Goal: Communication & Community: Answer question/provide support

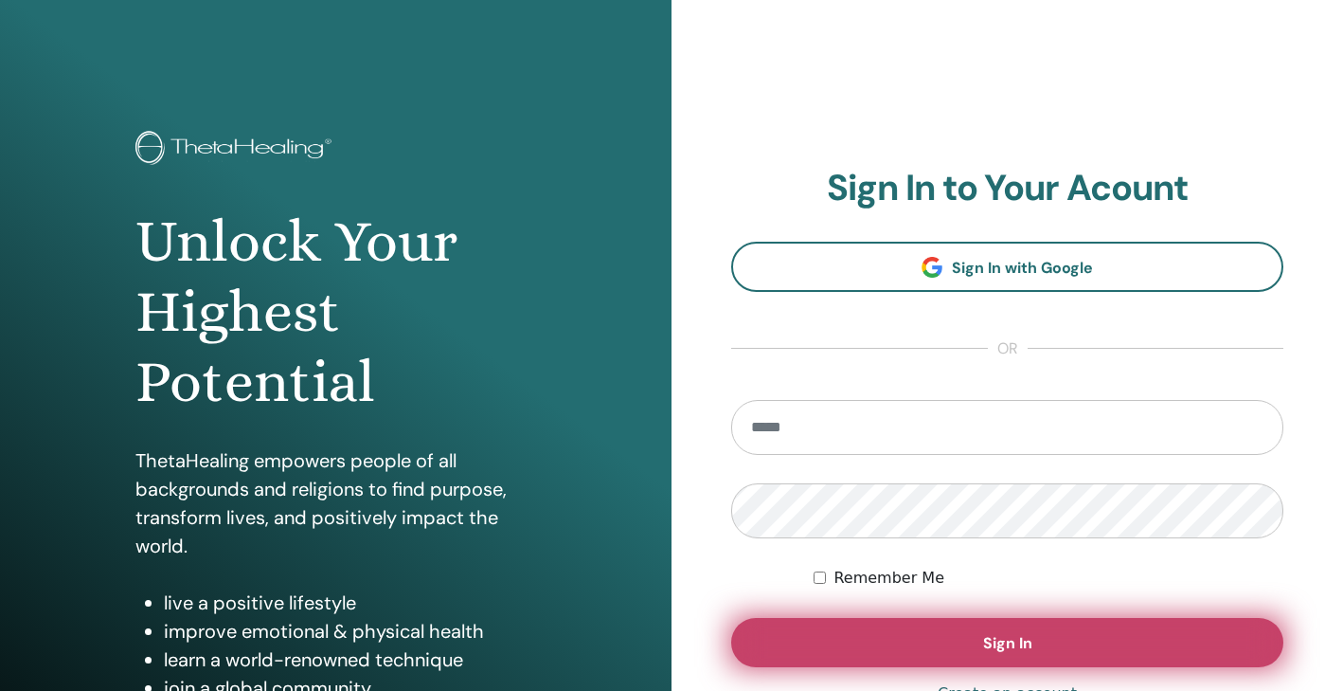
type input "**********"
click at [939, 645] on button "Sign In" at bounding box center [1007, 642] width 552 height 49
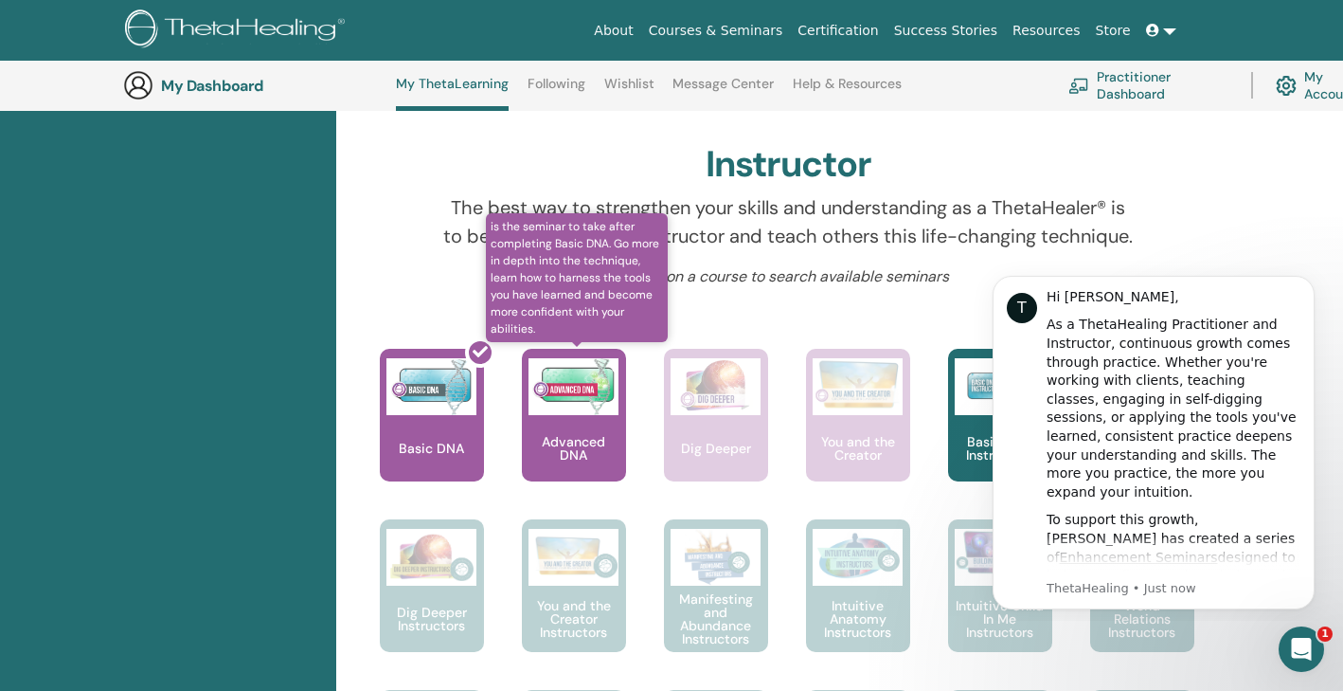
click at [577, 415] on img at bounding box center [574, 386] width 90 height 57
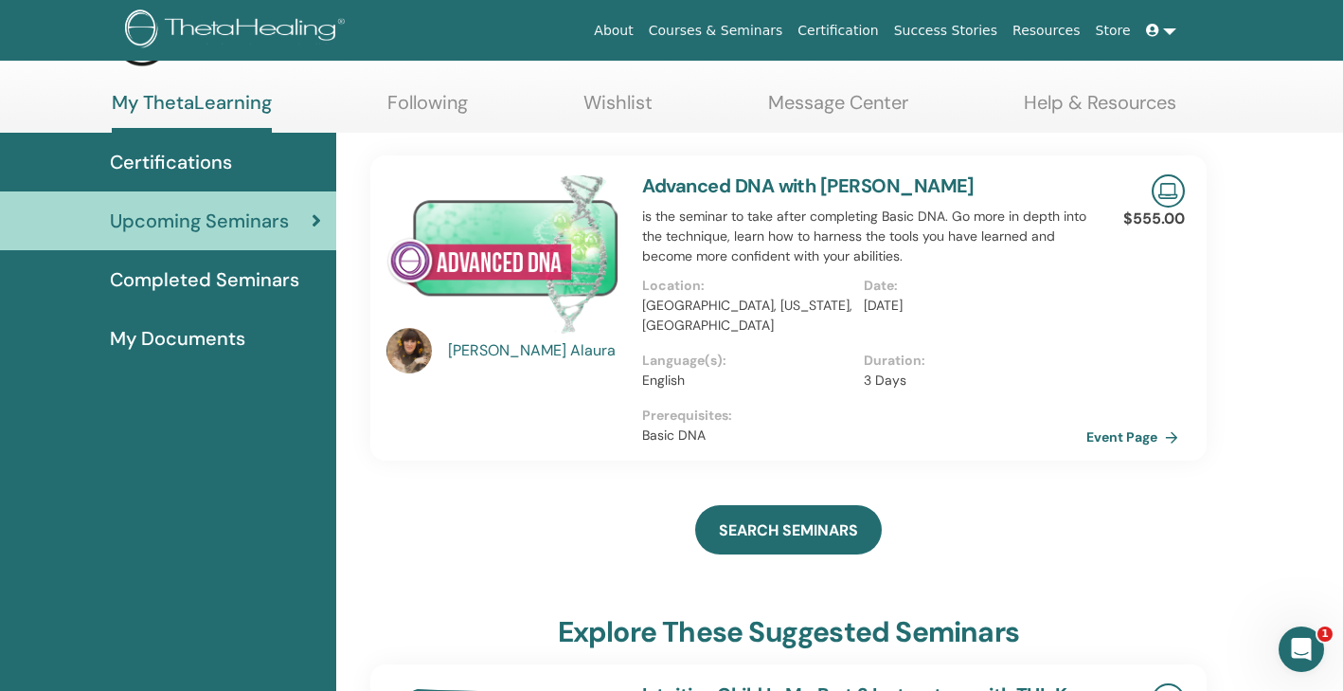
scroll to position [81, 0]
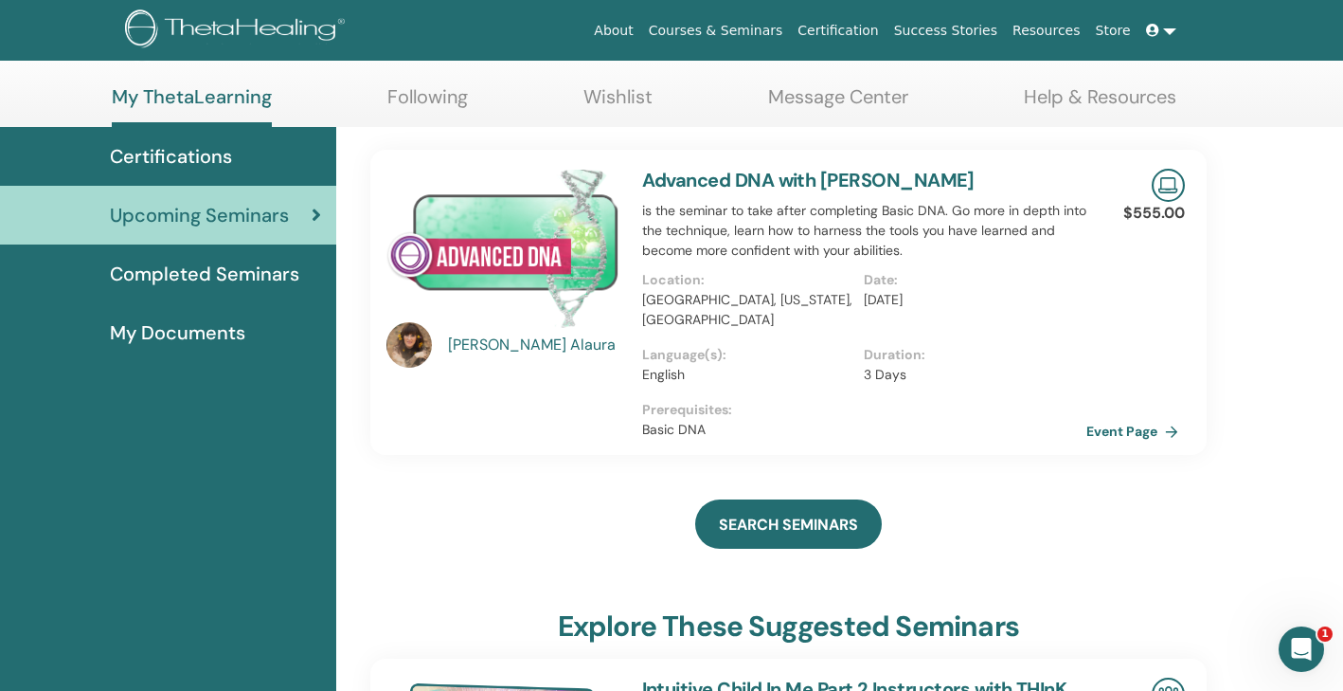
click at [814, 176] on link "Advanced DNA with Erika Alaura" at bounding box center [808, 180] width 332 height 25
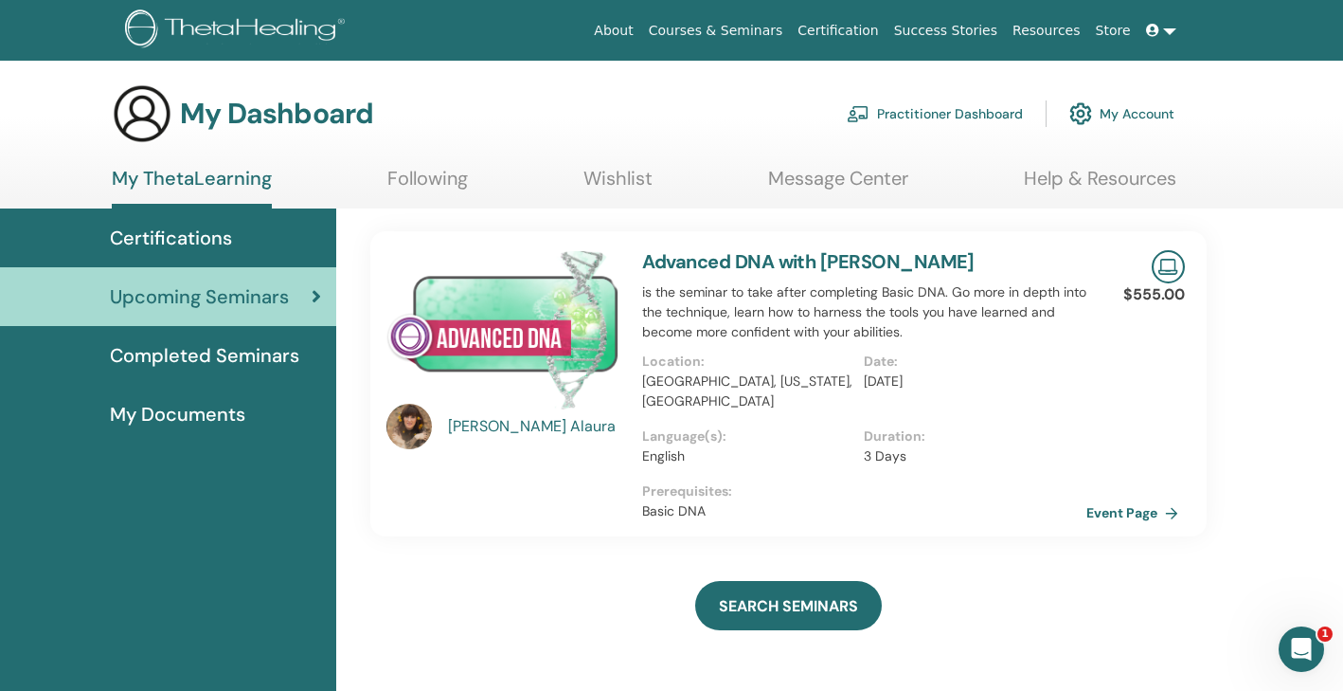
click at [750, 264] on link "Advanced DNA with Erika Alaura" at bounding box center [808, 261] width 332 height 25
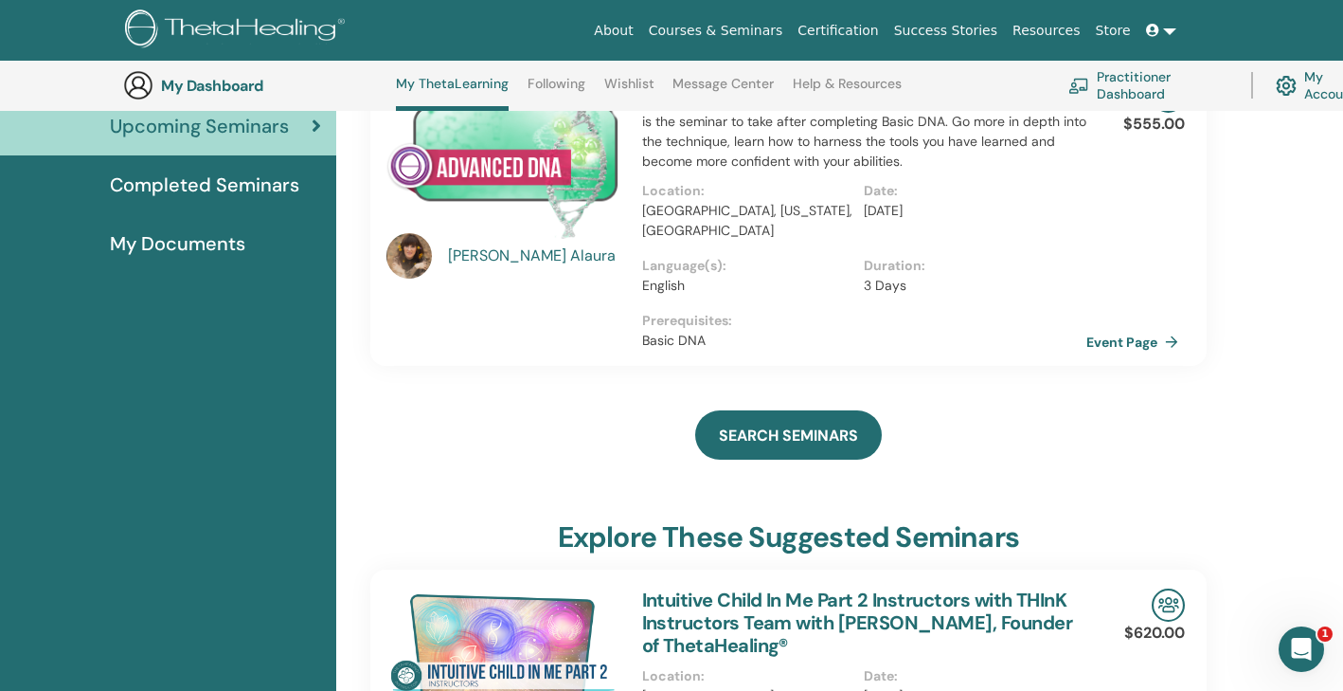
scroll to position [169, 0]
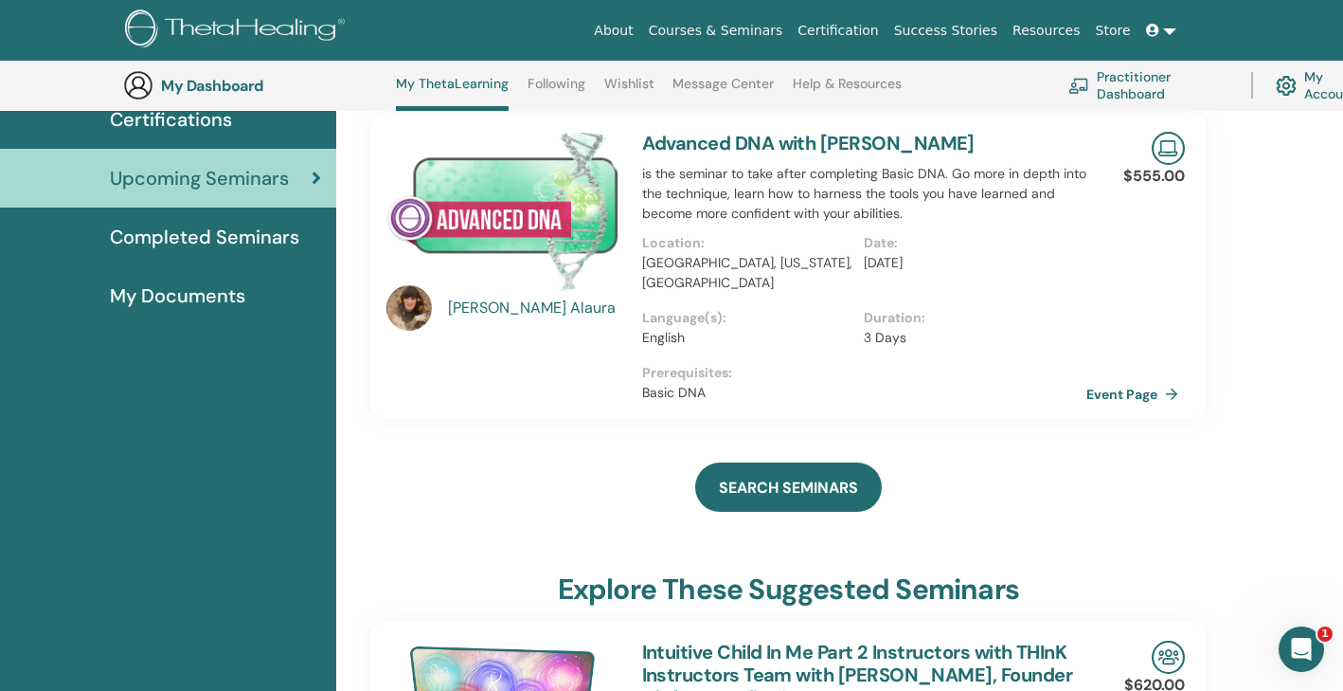
click at [543, 220] on img at bounding box center [502, 211] width 233 height 159
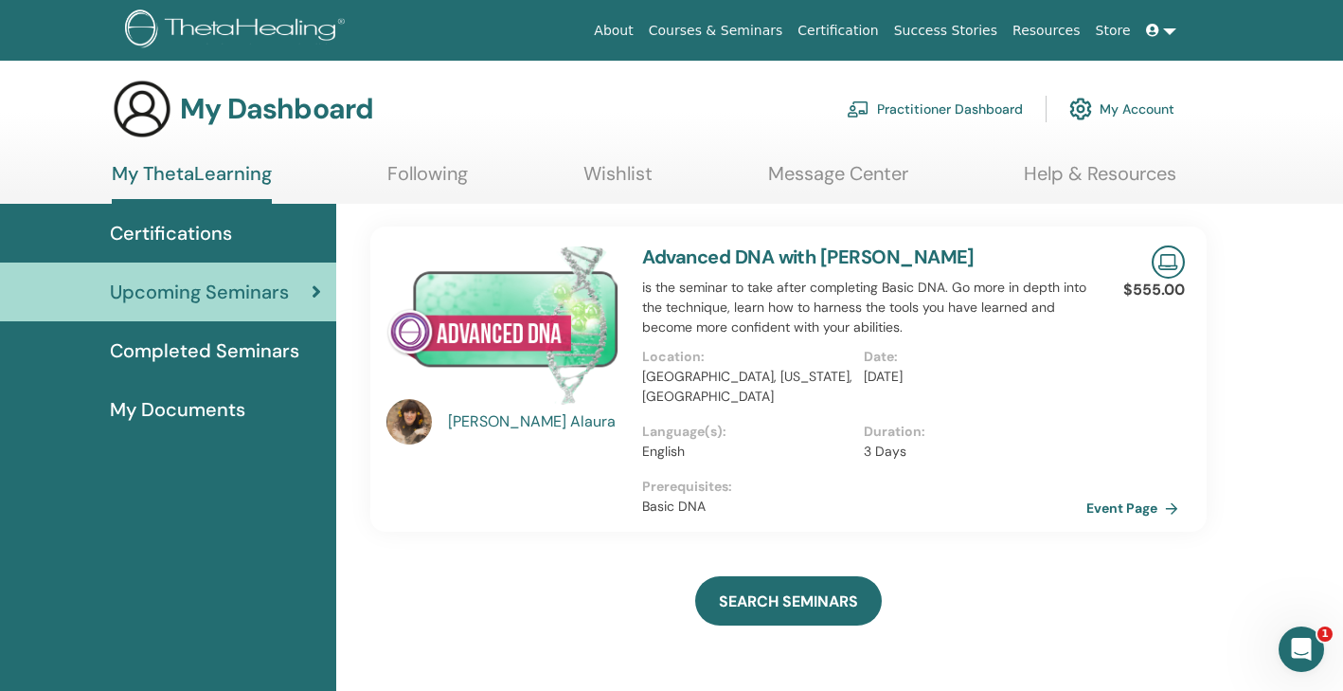
scroll to position [0, 0]
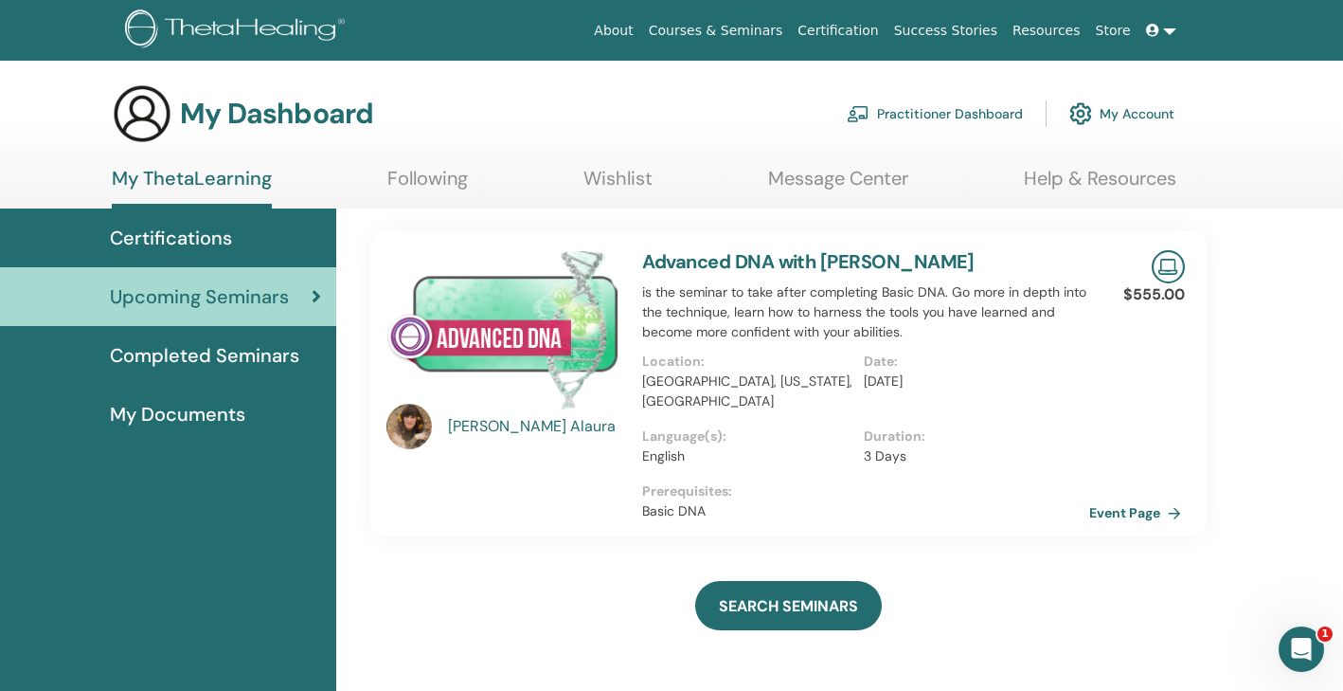
click at [1144, 514] on link "Event Page" at bounding box center [1138, 512] width 99 height 28
click at [960, 112] on link "Practitioner Dashboard" at bounding box center [935, 114] width 176 height 42
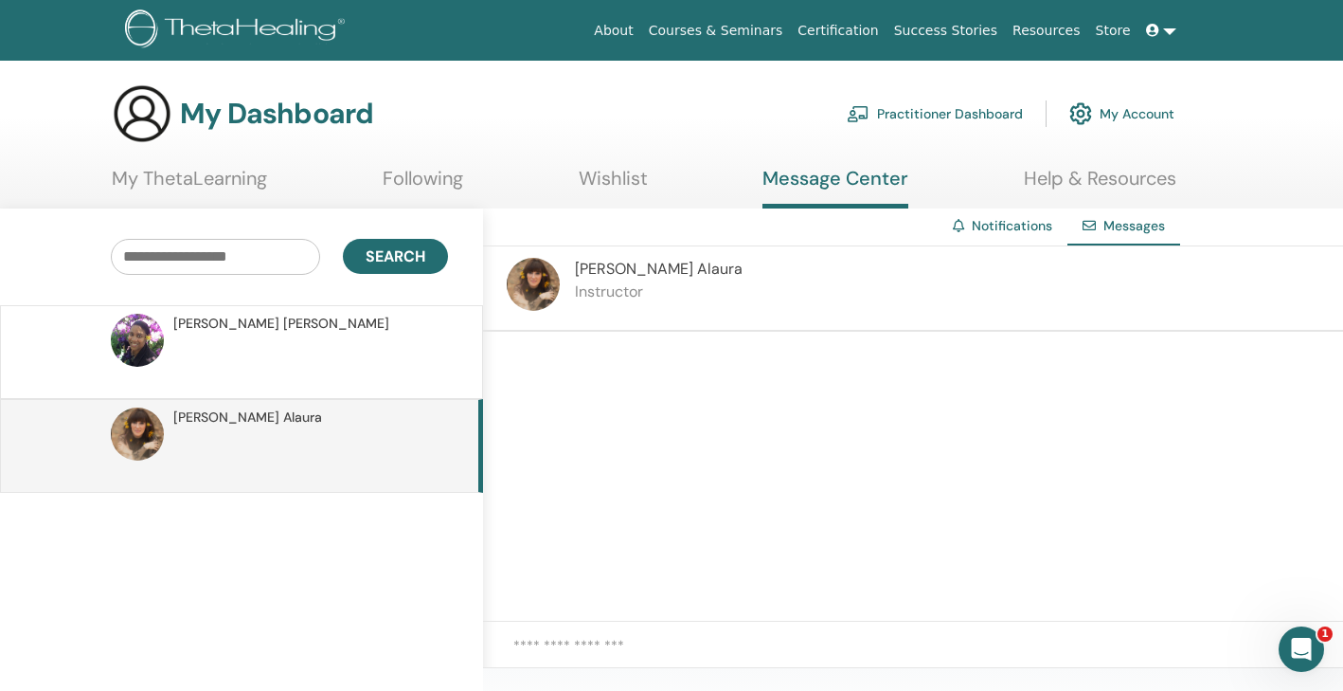
click at [532, 284] on img at bounding box center [533, 284] width 53 height 53
click at [1128, 228] on span "Messages" at bounding box center [1135, 225] width 62 height 17
click at [585, 272] on span "Erika Alaura" at bounding box center [659, 269] width 168 height 20
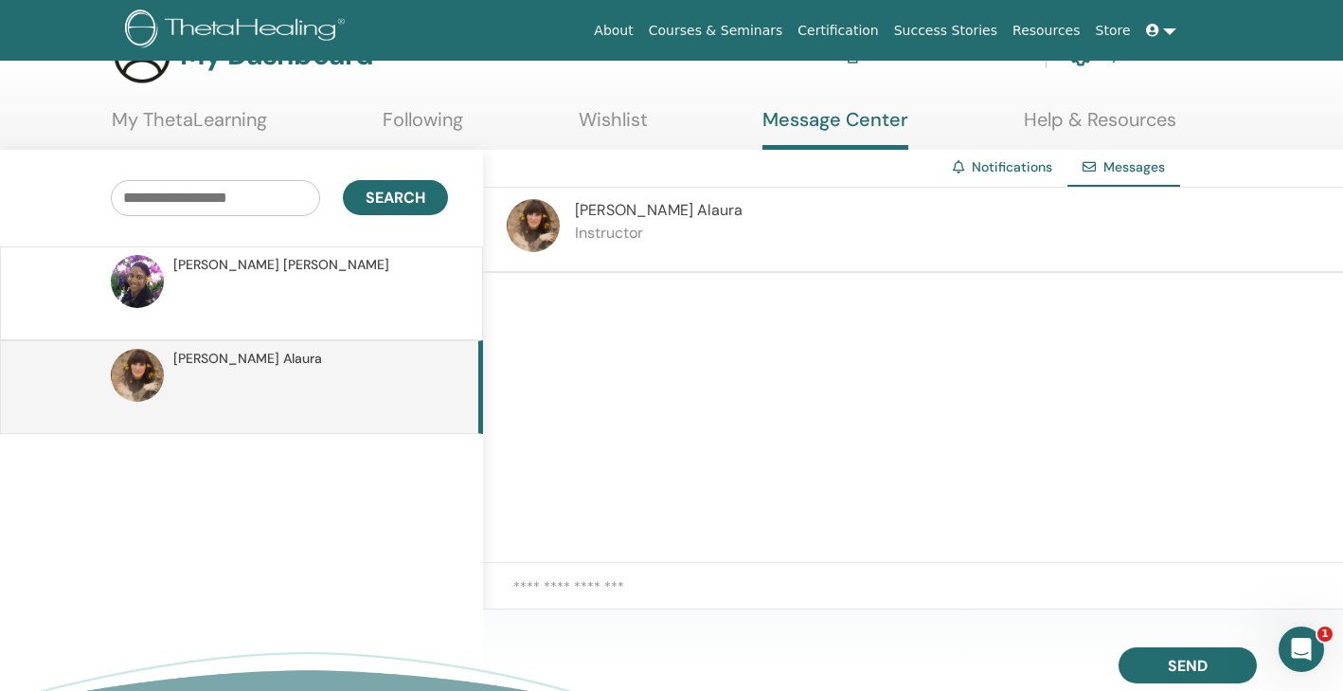
click at [575, 590] on textarea at bounding box center [928, 597] width 830 height 43
click at [709, 586] on textarea "**********" at bounding box center [928, 597] width 830 height 43
click at [701, 589] on textarea "**********" at bounding box center [928, 597] width 830 height 43
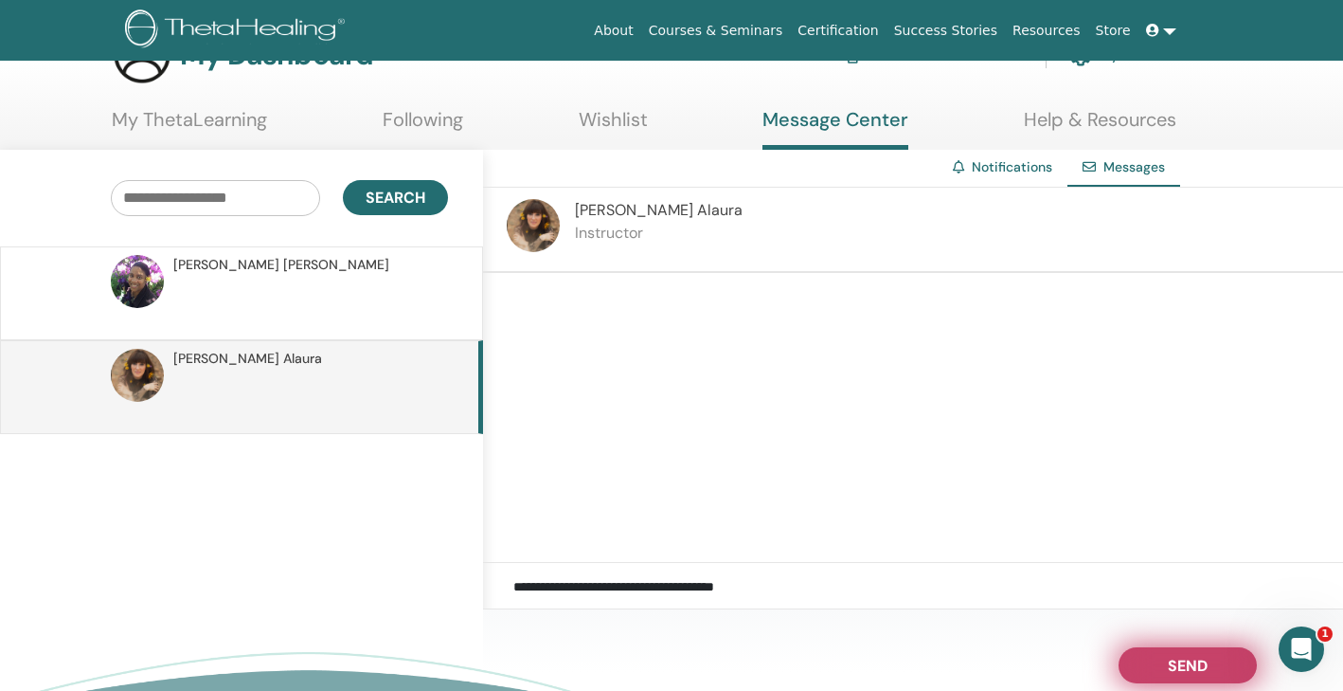
type textarea "**********"
click at [1170, 663] on span "Send" at bounding box center [1188, 661] width 40 height 13
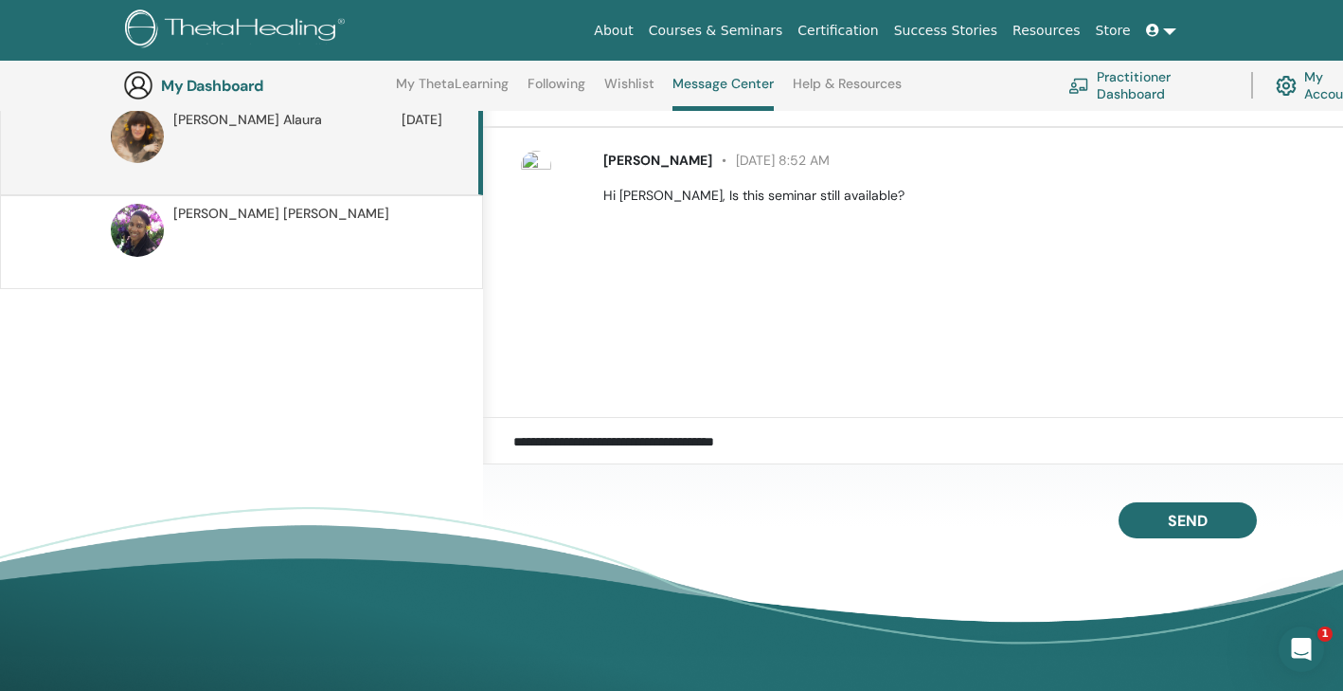
scroll to position [0, 0]
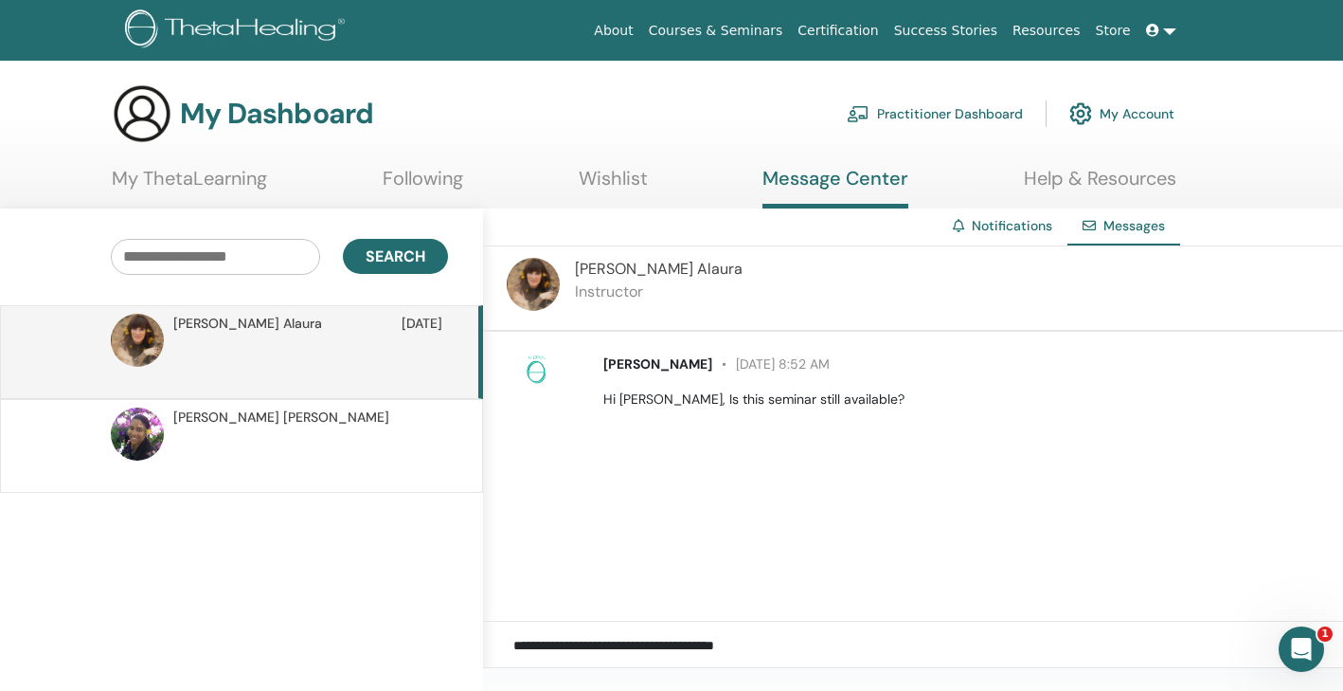
click at [1153, 29] on icon at bounding box center [1152, 30] width 13 height 13
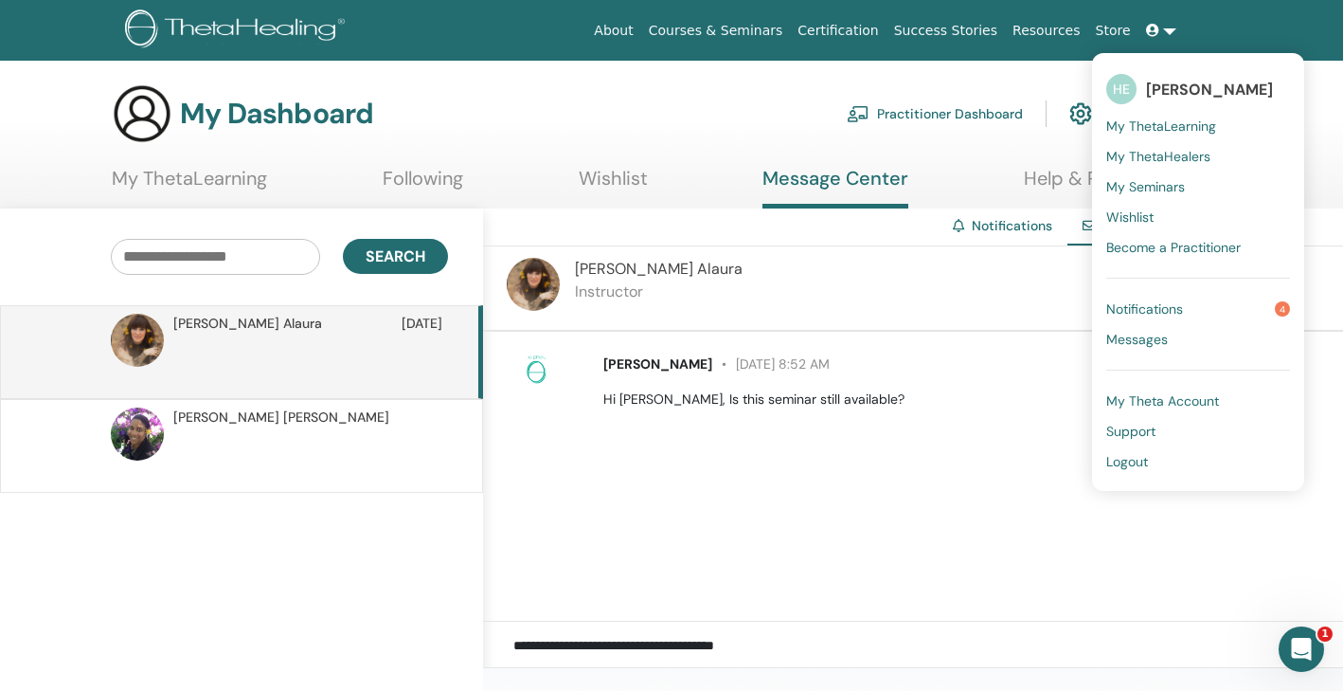
click at [1173, 125] on span "My ThetaLearning" at bounding box center [1161, 125] width 110 height 17
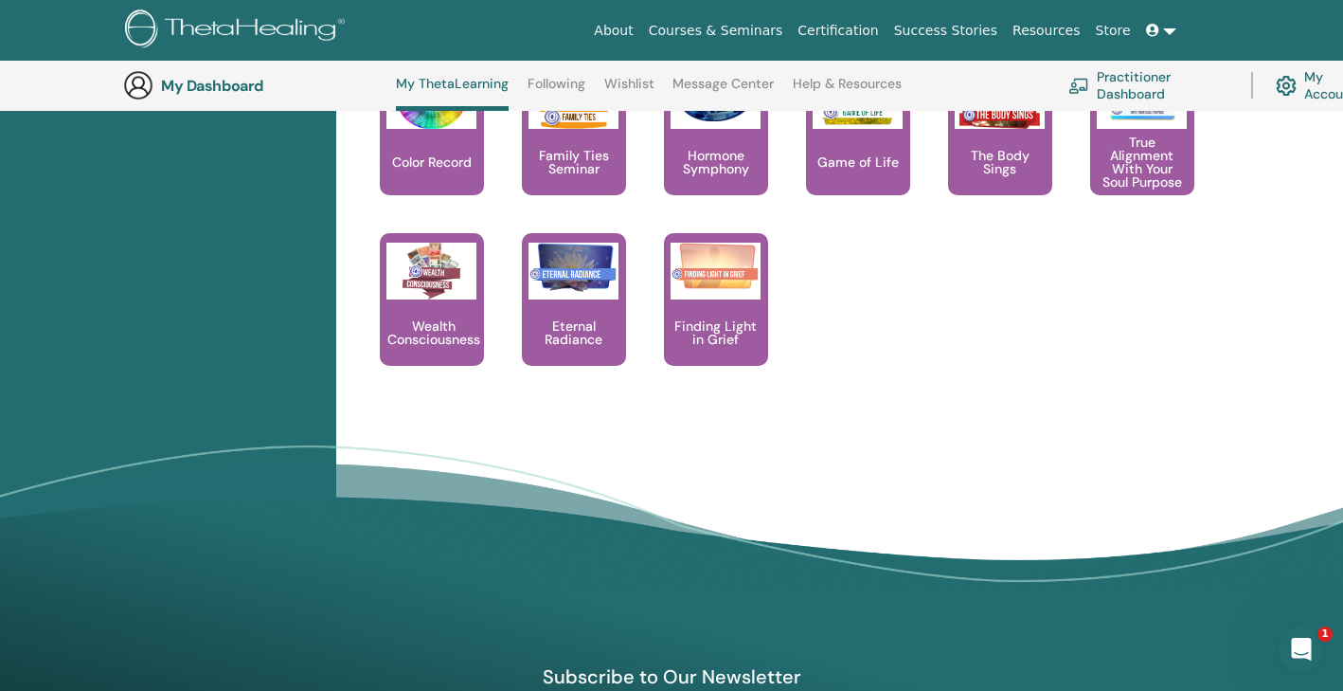
scroll to position [1944, 0]
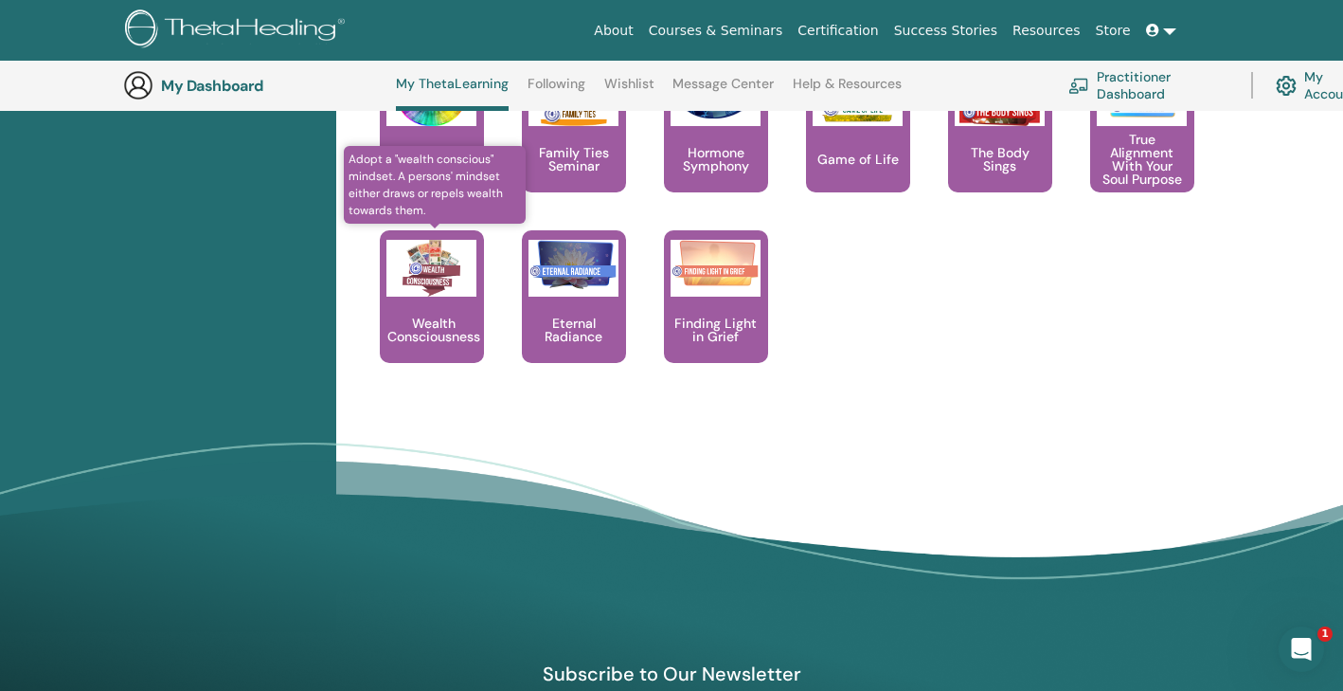
click at [425, 343] on p "Wealth Consciousness" at bounding box center [434, 329] width 108 height 27
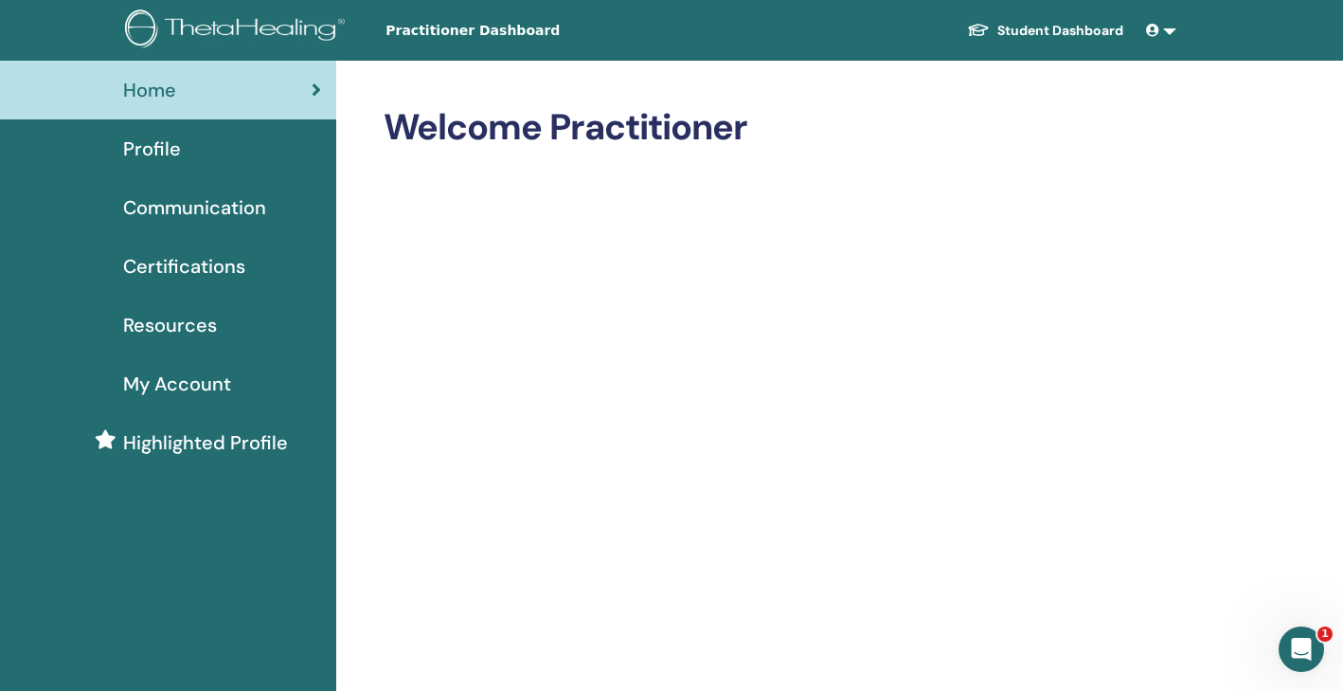
click at [1156, 27] on icon at bounding box center [1152, 30] width 13 height 13
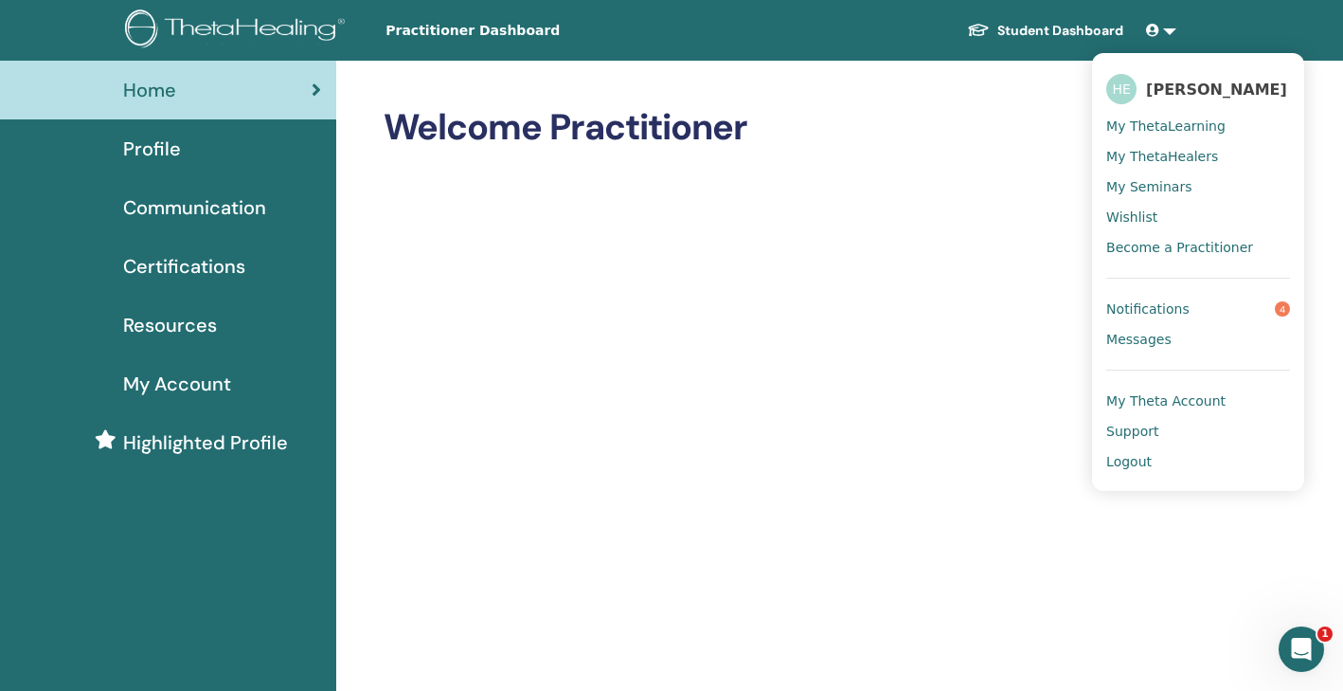
click at [1183, 126] on span "My ThetaLearning" at bounding box center [1165, 125] width 119 height 17
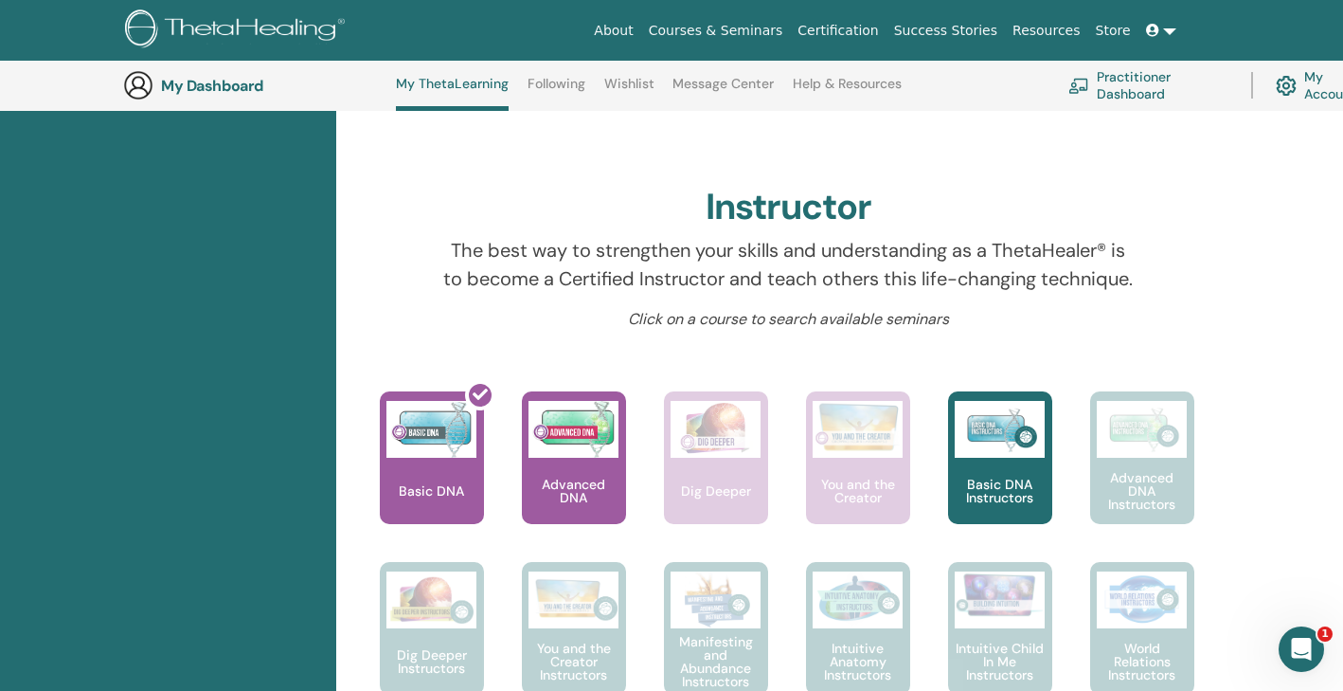
scroll to position [581, 0]
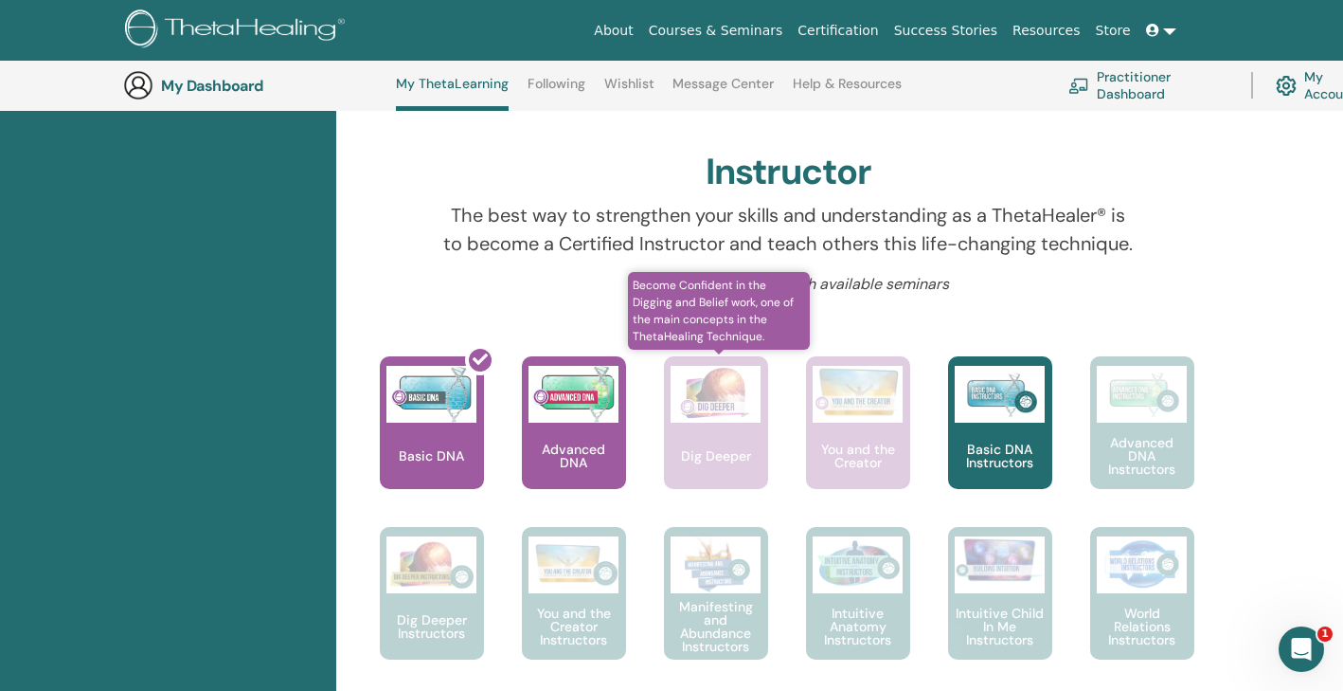
click at [718, 422] on img at bounding box center [716, 394] width 90 height 57
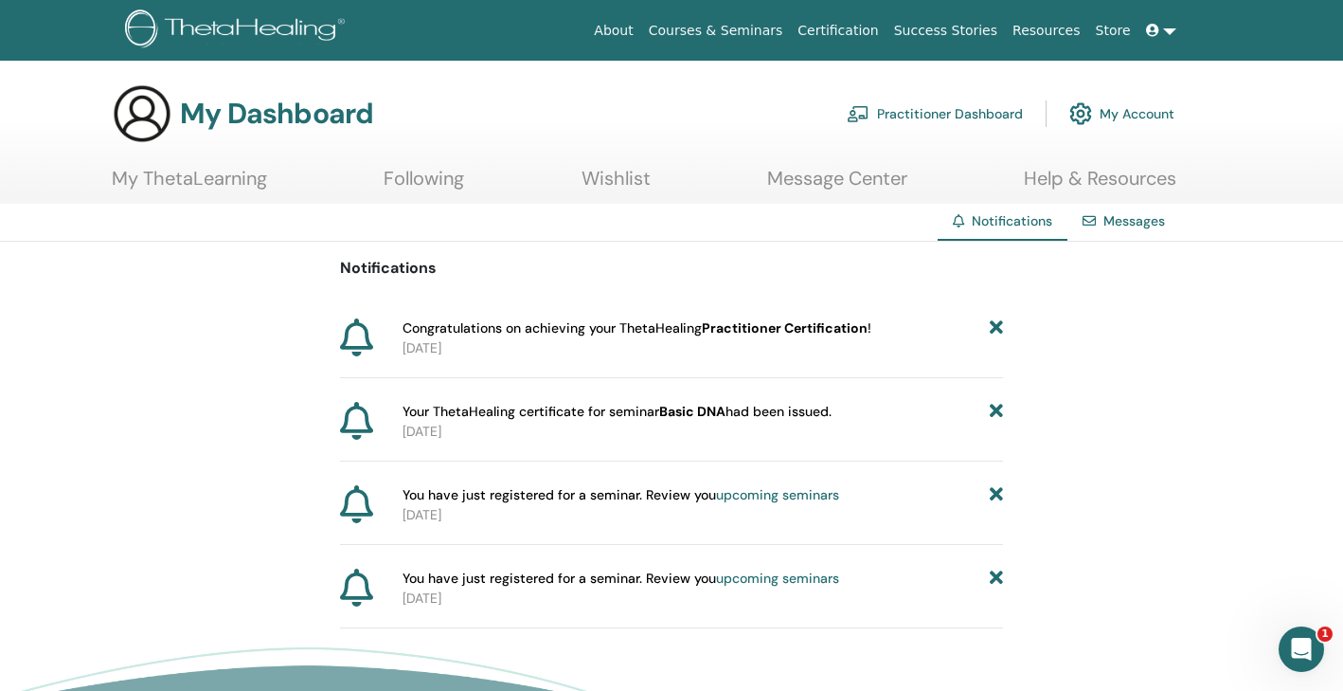
click at [753, 29] on link "Courses & Seminars" at bounding box center [716, 30] width 150 height 35
